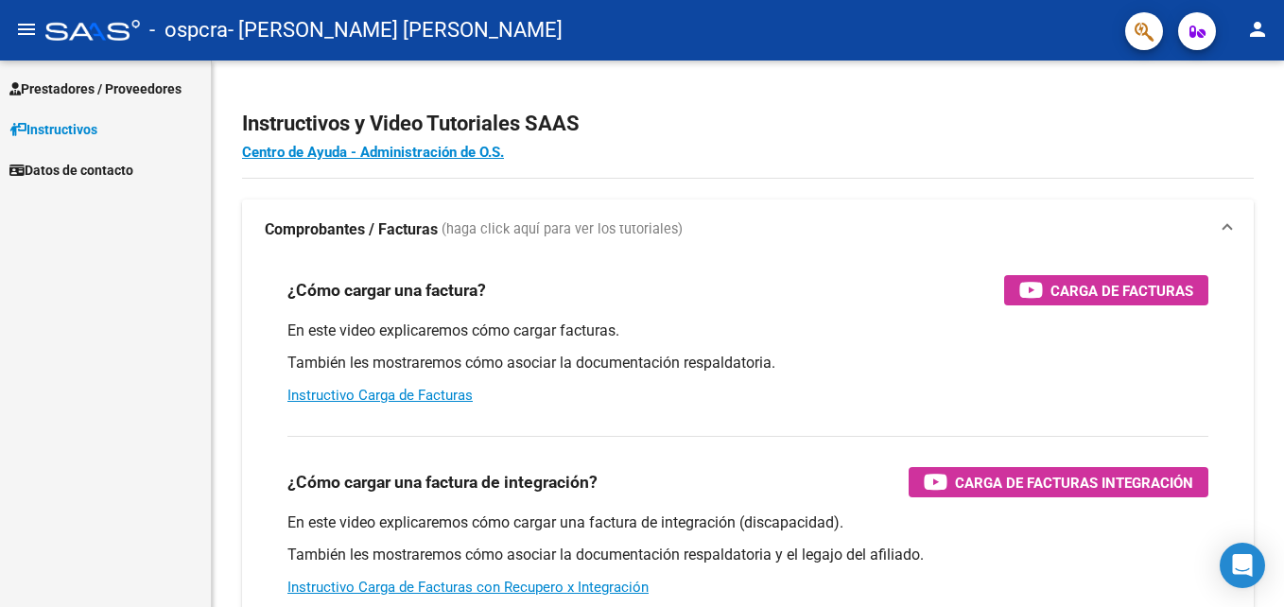
click at [109, 81] on span "Prestadores / Proveedores" at bounding box center [95, 88] width 172 height 21
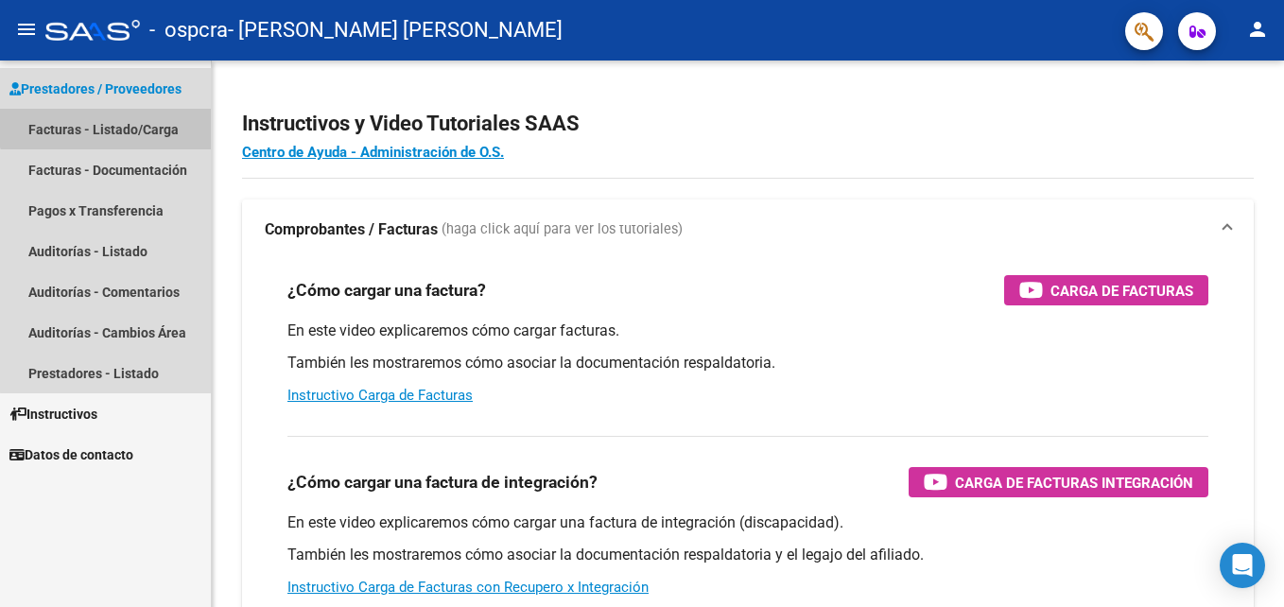
click at [131, 120] on link "Facturas - Listado/Carga" at bounding box center [105, 129] width 211 height 41
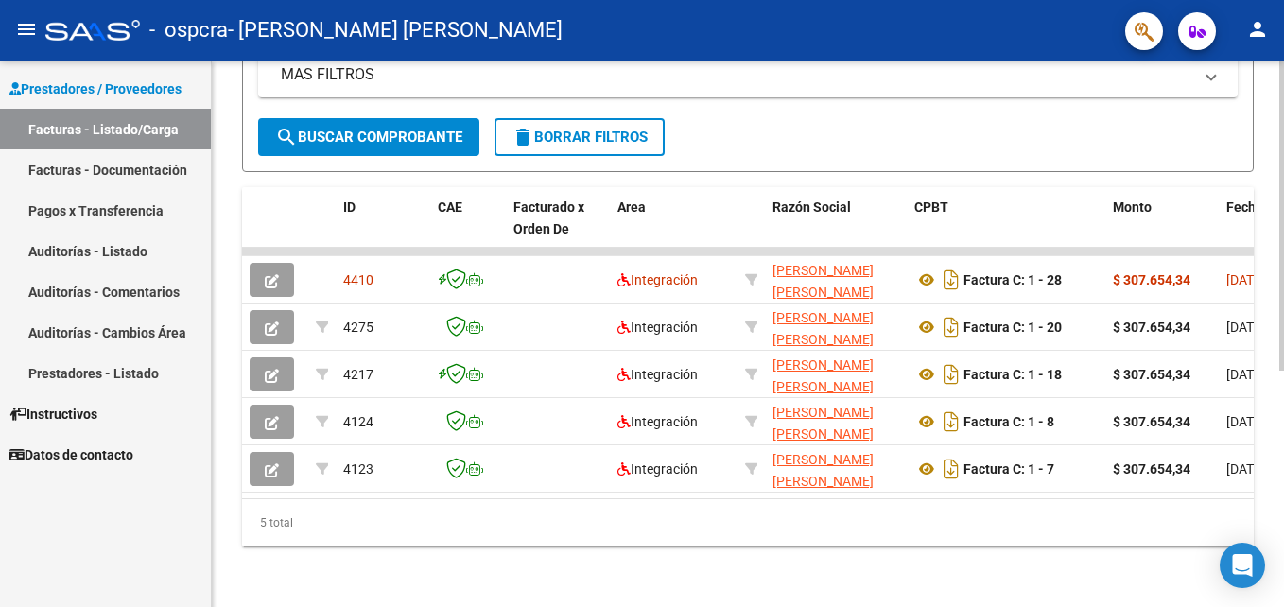
scroll to position [416, 0]
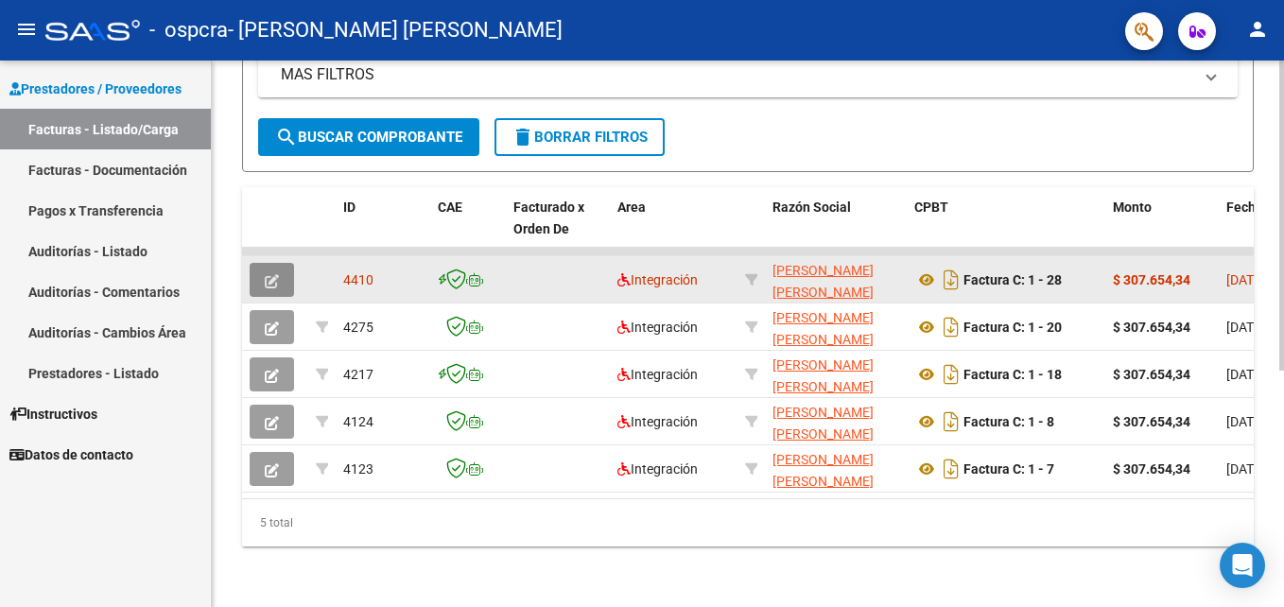
click at [288, 275] on button "button" at bounding box center [272, 280] width 44 height 34
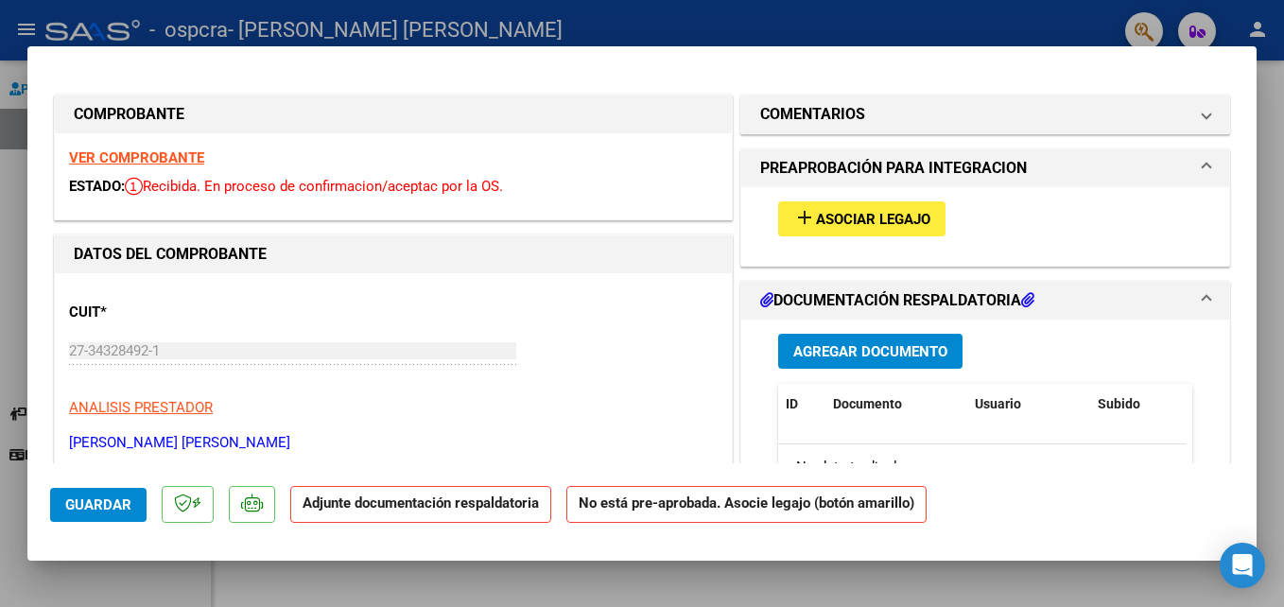
click at [862, 219] on span "Asociar Legajo" at bounding box center [873, 219] width 114 height 17
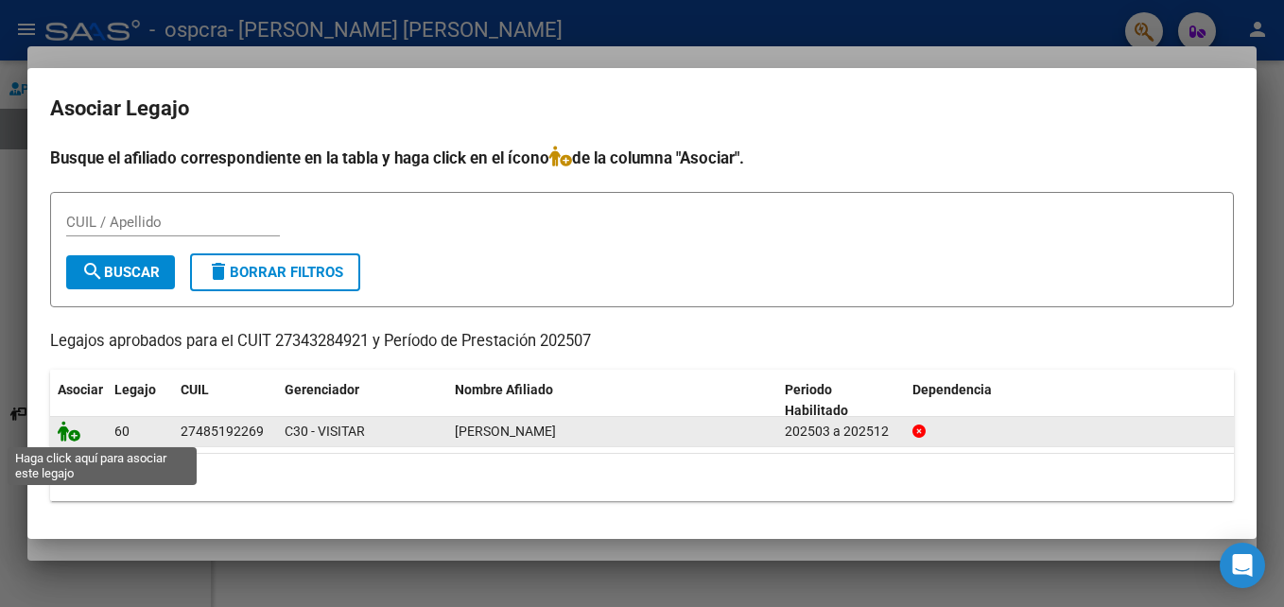
click at [77, 438] on icon at bounding box center [69, 431] width 23 height 21
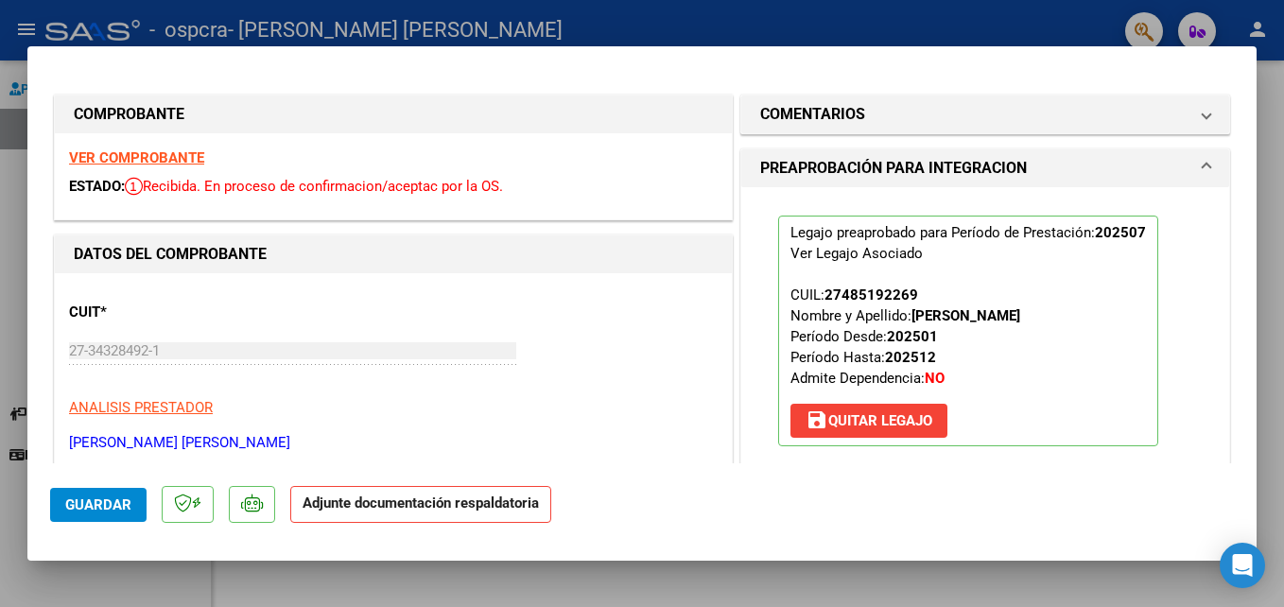
click at [110, 497] on span "Guardar" at bounding box center [98, 505] width 66 height 17
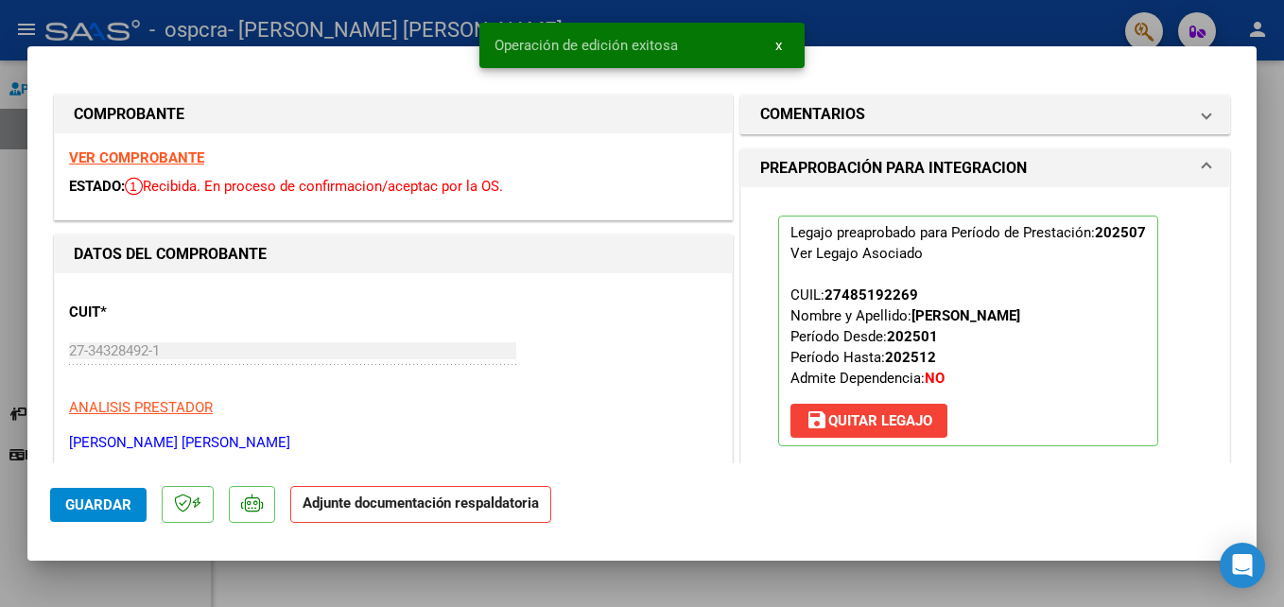
click at [991, 168] on h1 "PREAPROBACIÓN PARA INTEGRACION" at bounding box center [893, 168] width 267 height 23
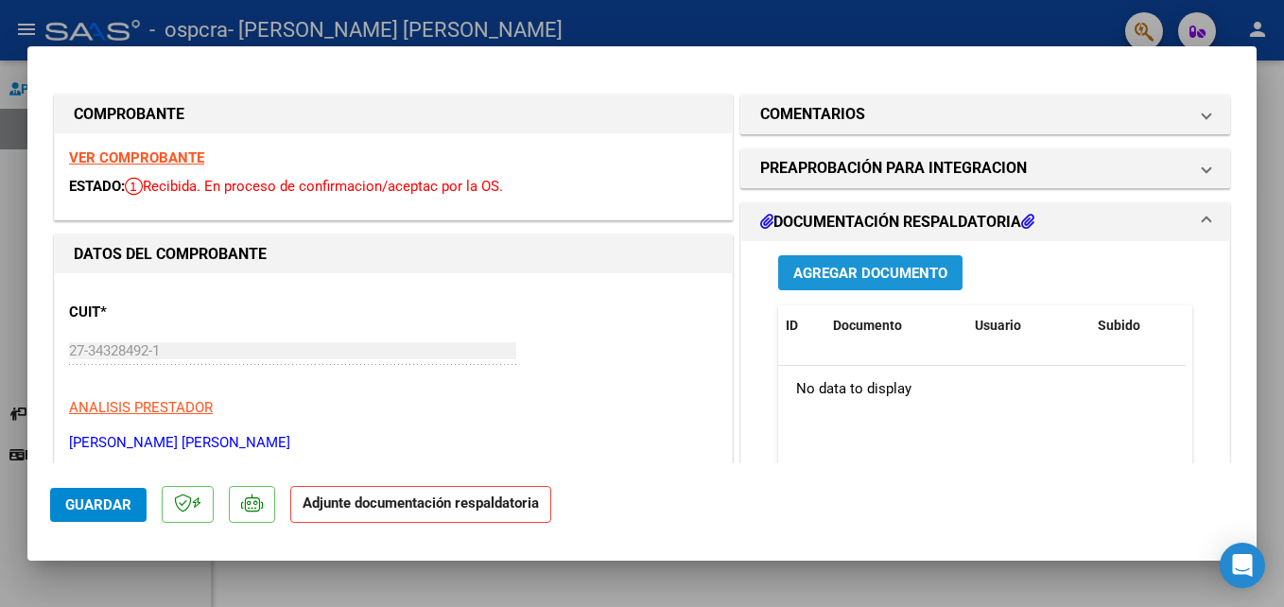
click at [878, 271] on span "Agregar Documento" at bounding box center [870, 273] width 154 height 17
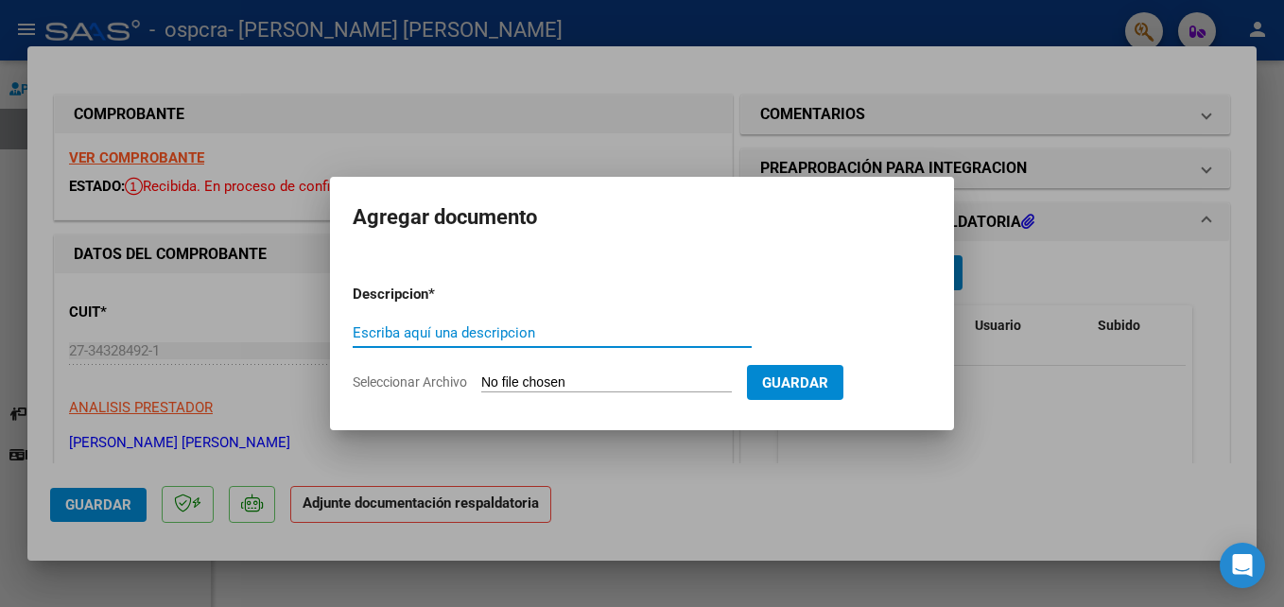
click at [568, 322] on div "Escriba aquí una descripcion" at bounding box center [552, 333] width 399 height 28
type input "a"
type input "ASISTENCIAJULIO 202507"
click at [617, 387] on input "Seleccionar Archivo" at bounding box center [606, 384] width 251 height 18
type input "C:\fakepath\AsistenciaJulio25SelenaTolaba.jpg"
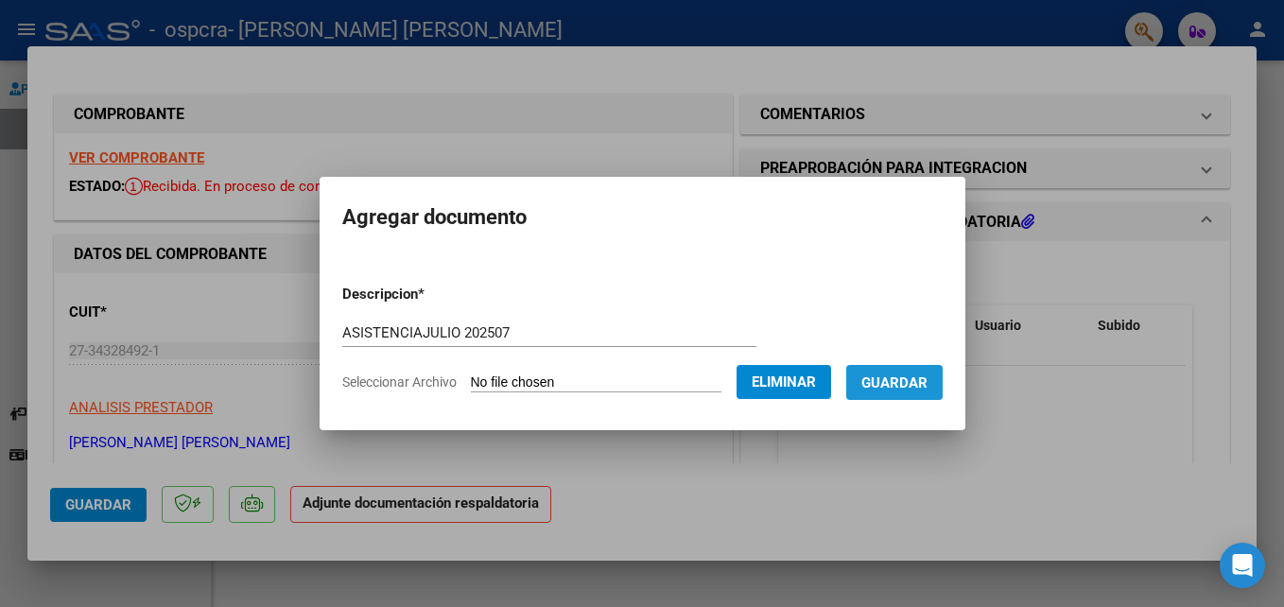
click at [913, 391] on span "Guardar" at bounding box center [895, 383] width 66 height 17
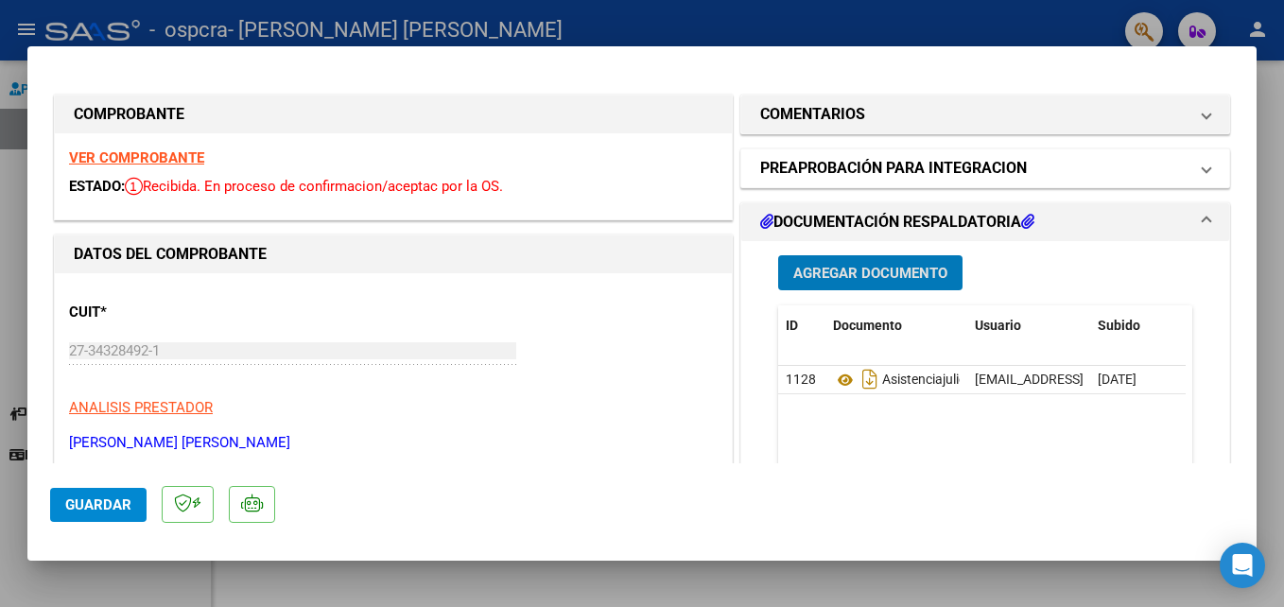
click at [950, 160] on h1 "PREAPROBACIÓN PARA INTEGRACION" at bounding box center [893, 168] width 267 height 23
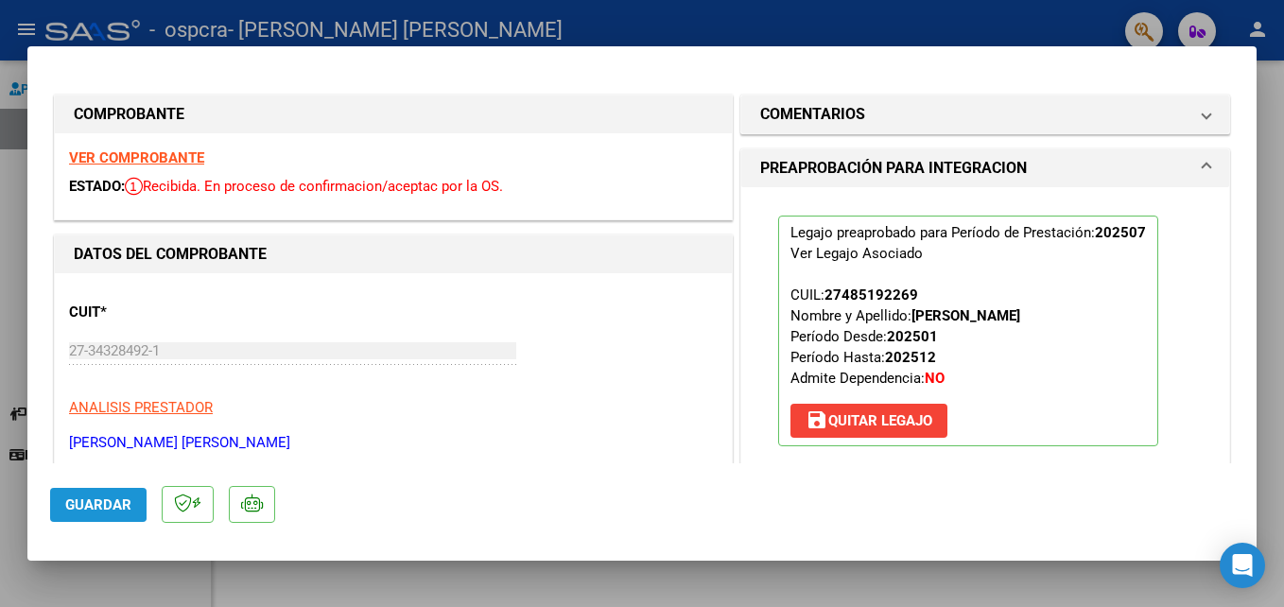
click at [97, 504] on span "Guardar" at bounding box center [98, 505] width 66 height 17
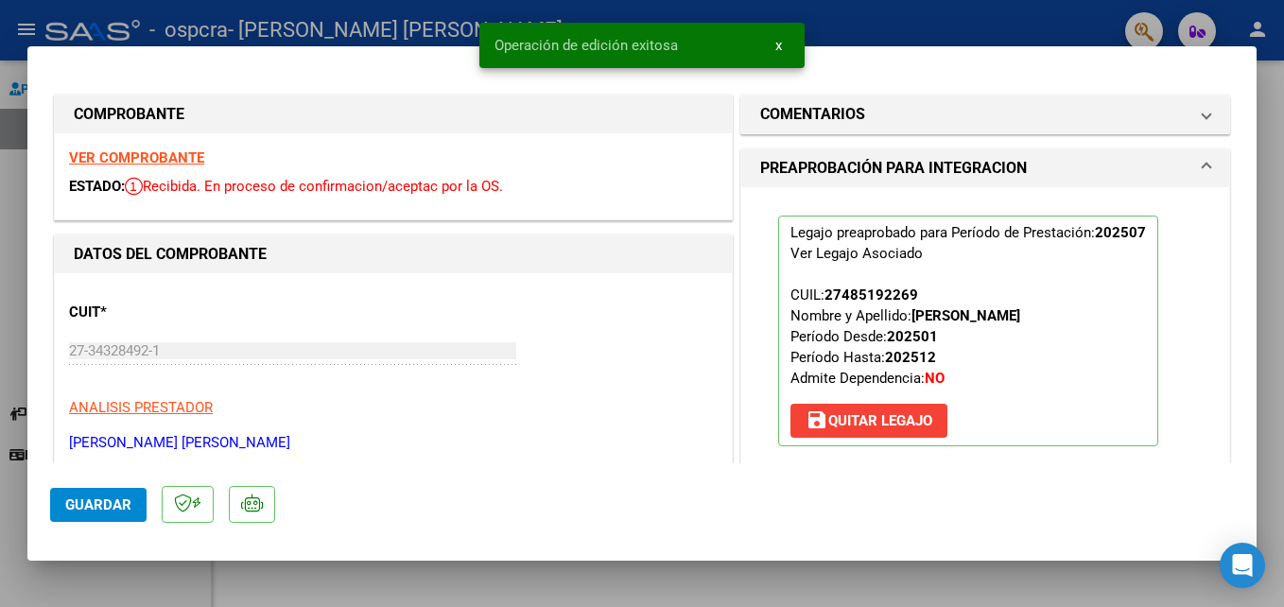
click at [1263, 85] on div at bounding box center [642, 303] width 1284 height 607
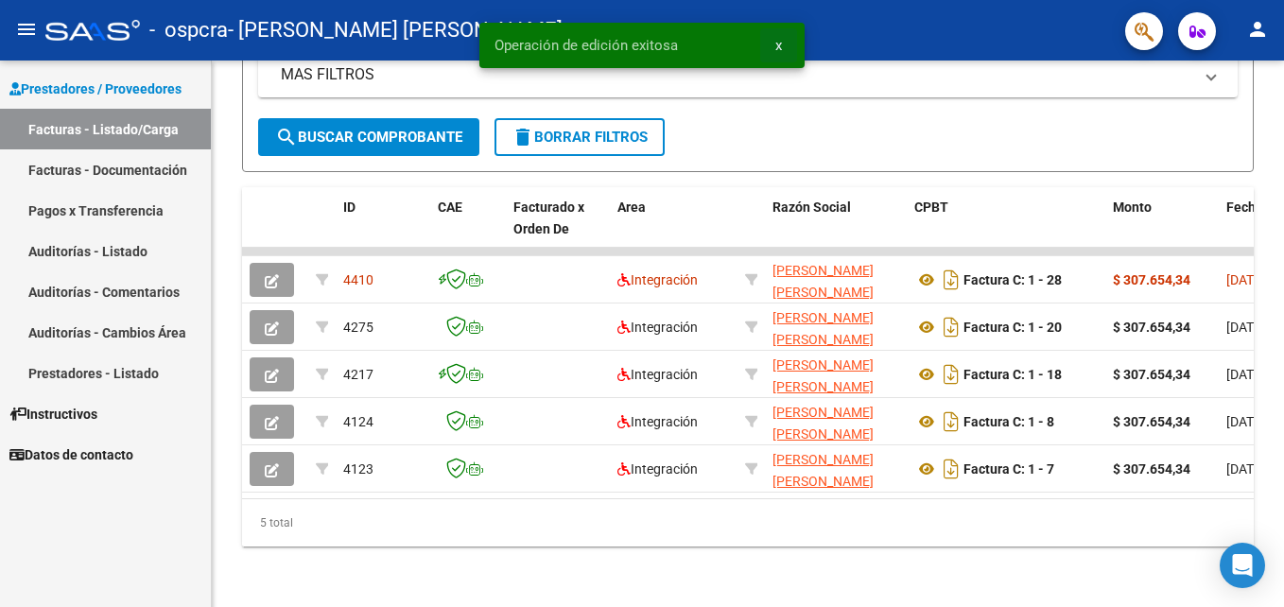
click at [776, 43] on span "x" at bounding box center [779, 45] width 7 height 17
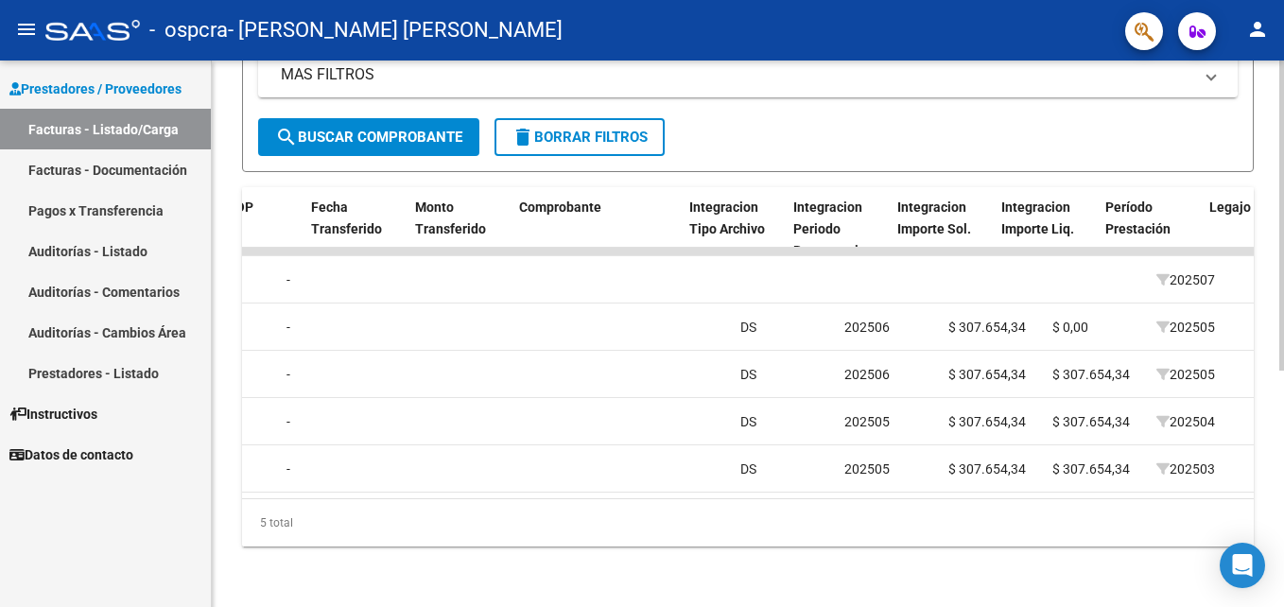
scroll to position [0, 1651]
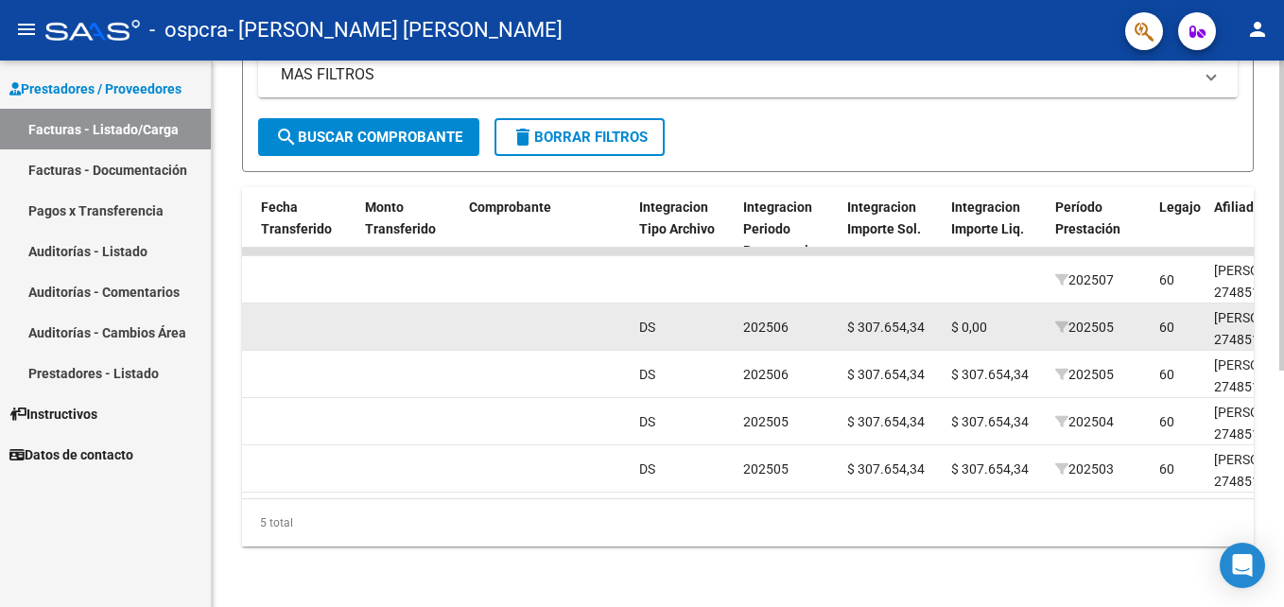
click at [968, 320] on div "$ 0,00" at bounding box center [995, 328] width 89 height 22
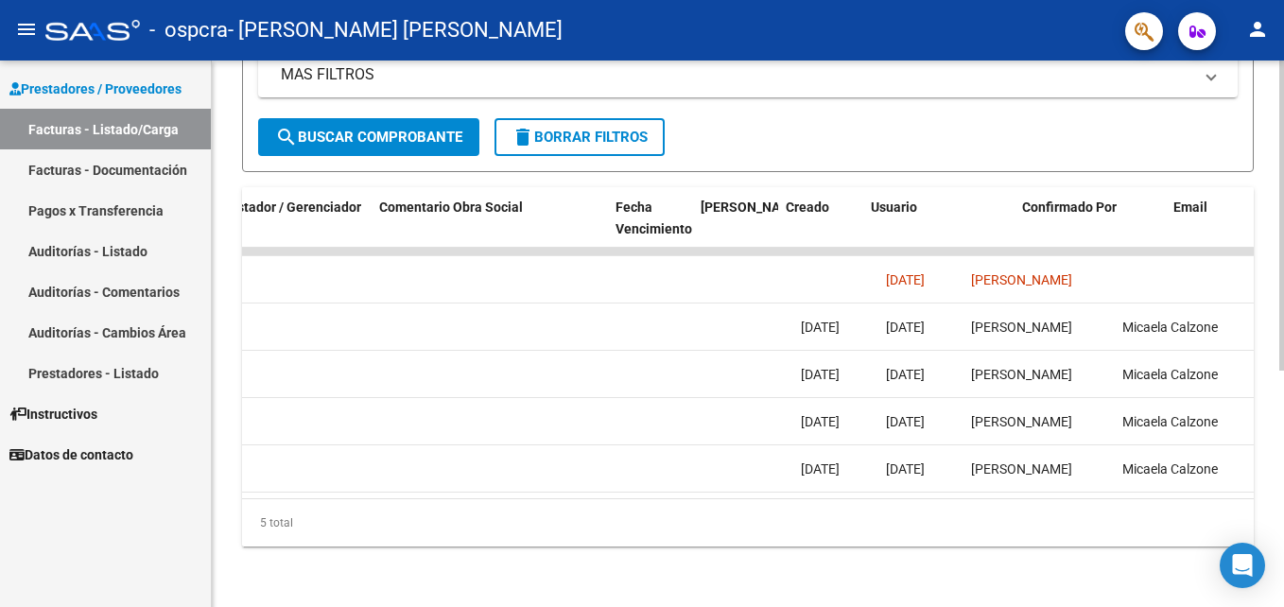
scroll to position [0, 2975]
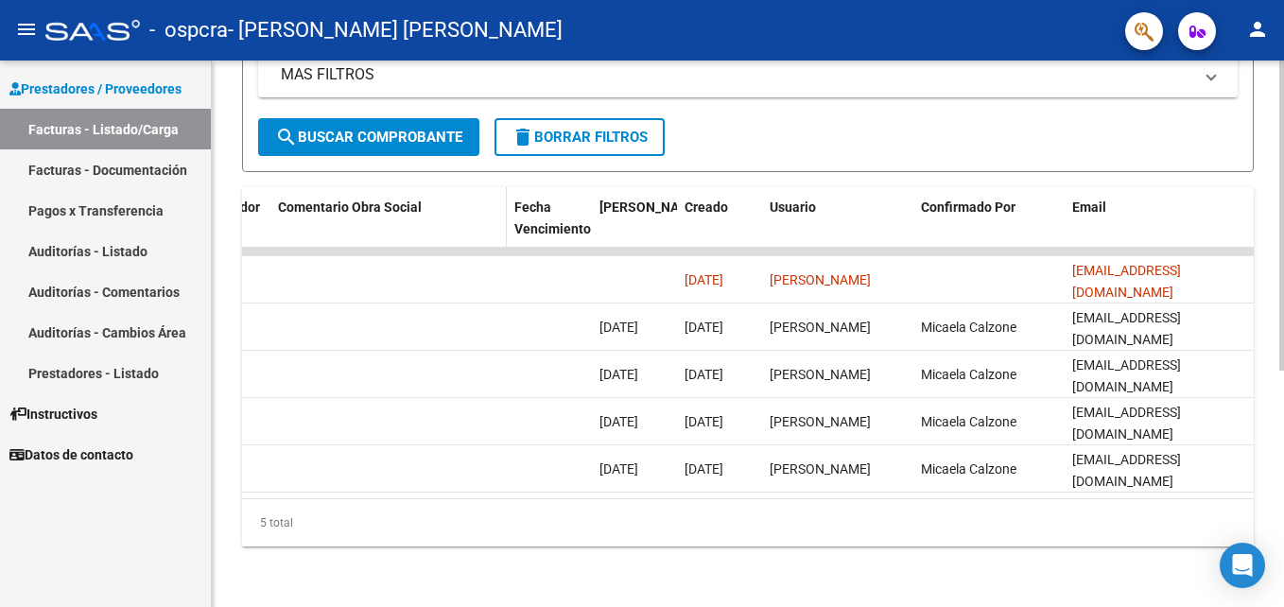
click at [368, 200] on span "Comentario Obra Social" at bounding box center [350, 207] width 144 height 15
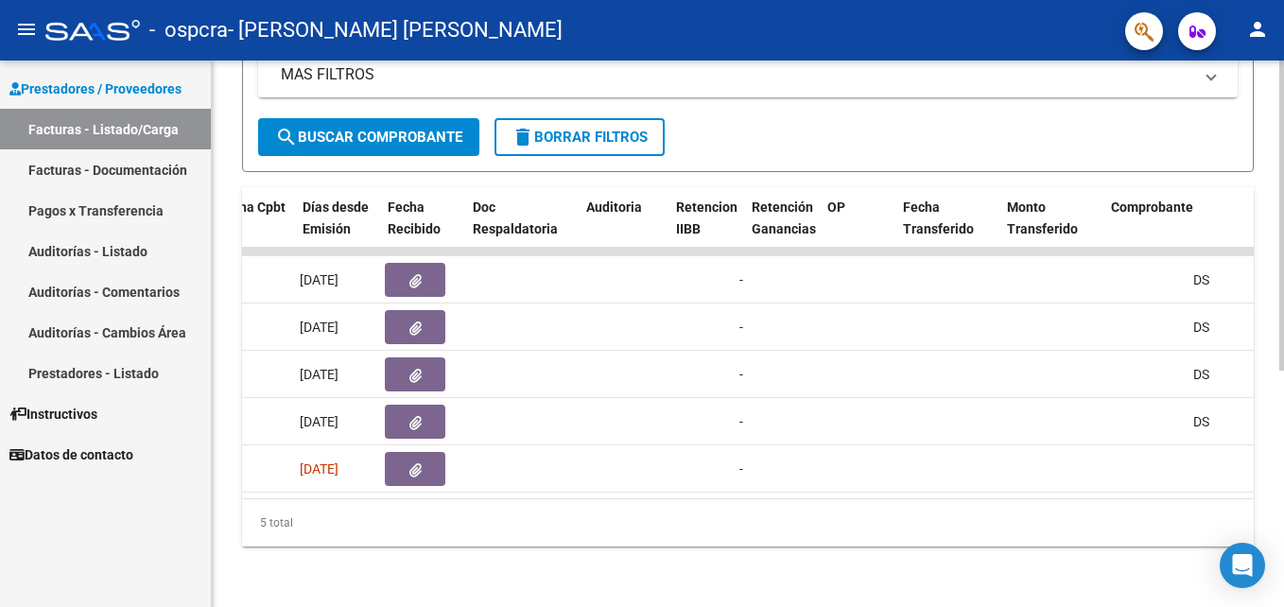
scroll to position [0, 1009]
